Goal: Transaction & Acquisition: Register for event/course

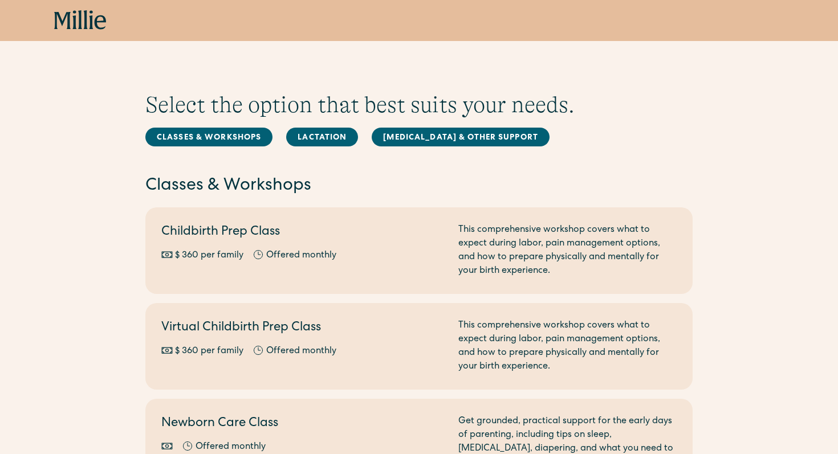
click at [175, 415] on h2 "Newborn Care Class" at bounding box center [302, 424] width 283 height 19
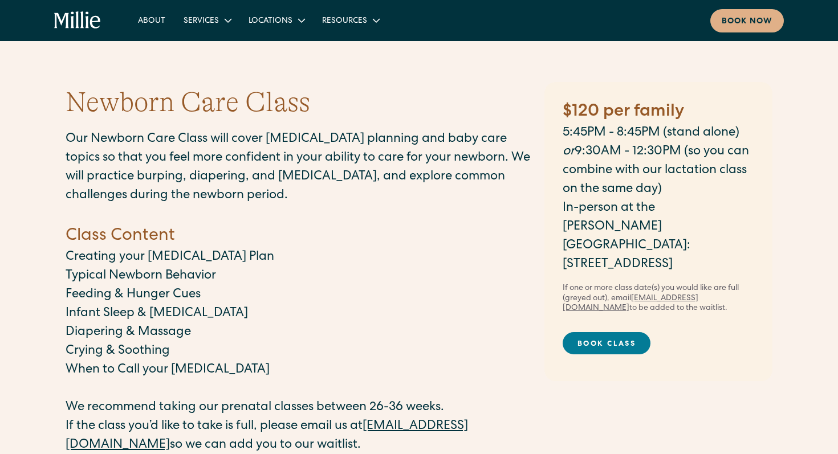
scroll to position [68, 0]
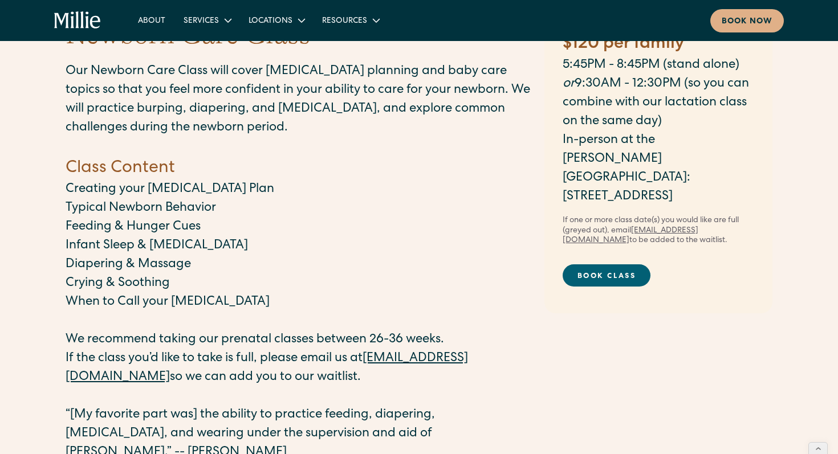
click at [604, 264] on link "Book Class" at bounding box center [606, 275] width 88 height 22
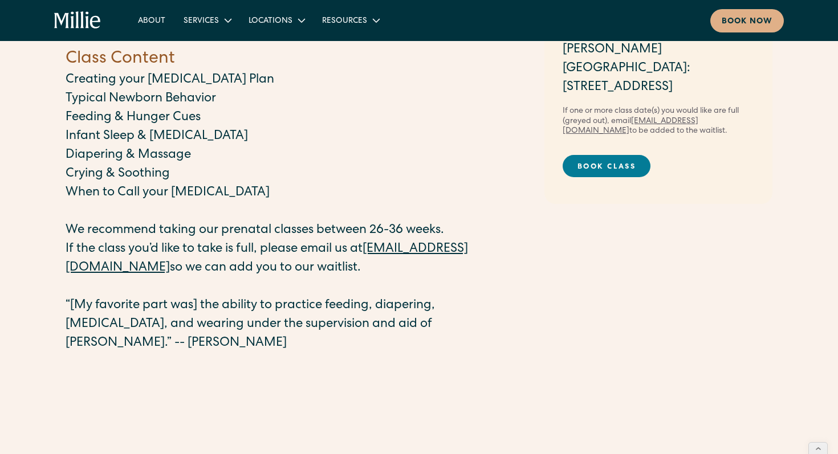
scroll to position [176, 0]
